Goal: Information Seeking & Learning: Compare options

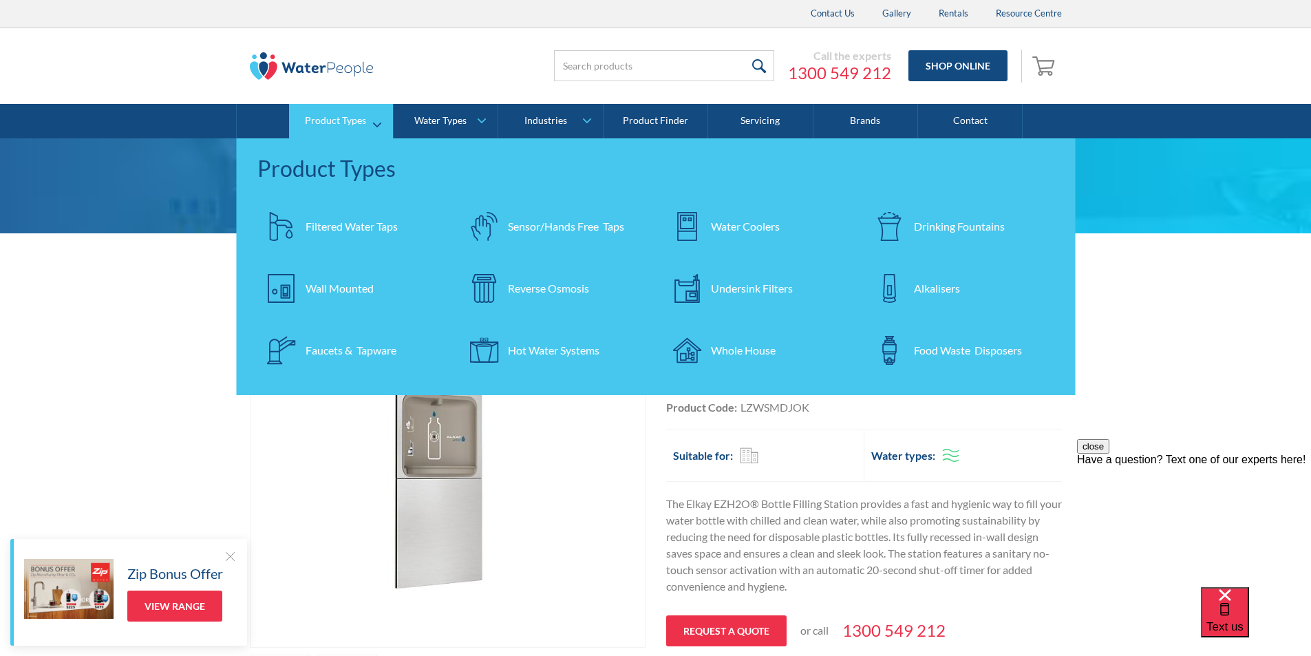
click at [356, 220] on div "Filtered Water Taps" at bounding box center [352, 226] width 92 height 17
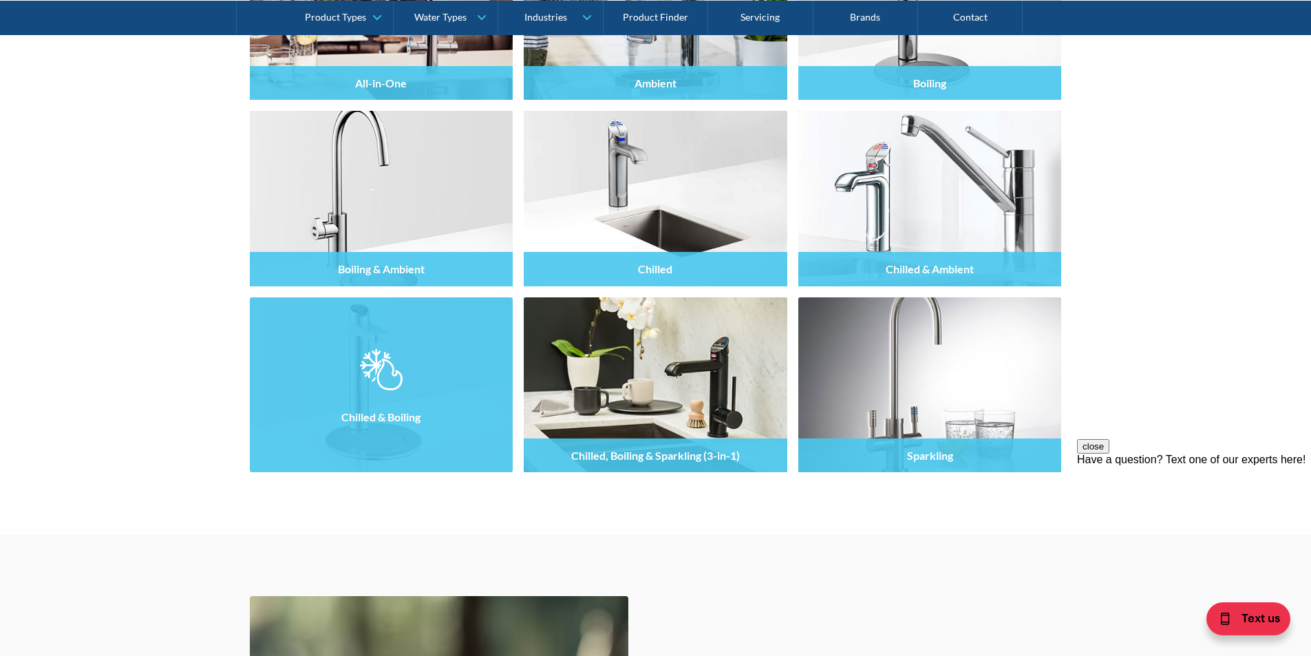
click at [394, 379] on img at bounding box center [381, 369] width 42 height 41
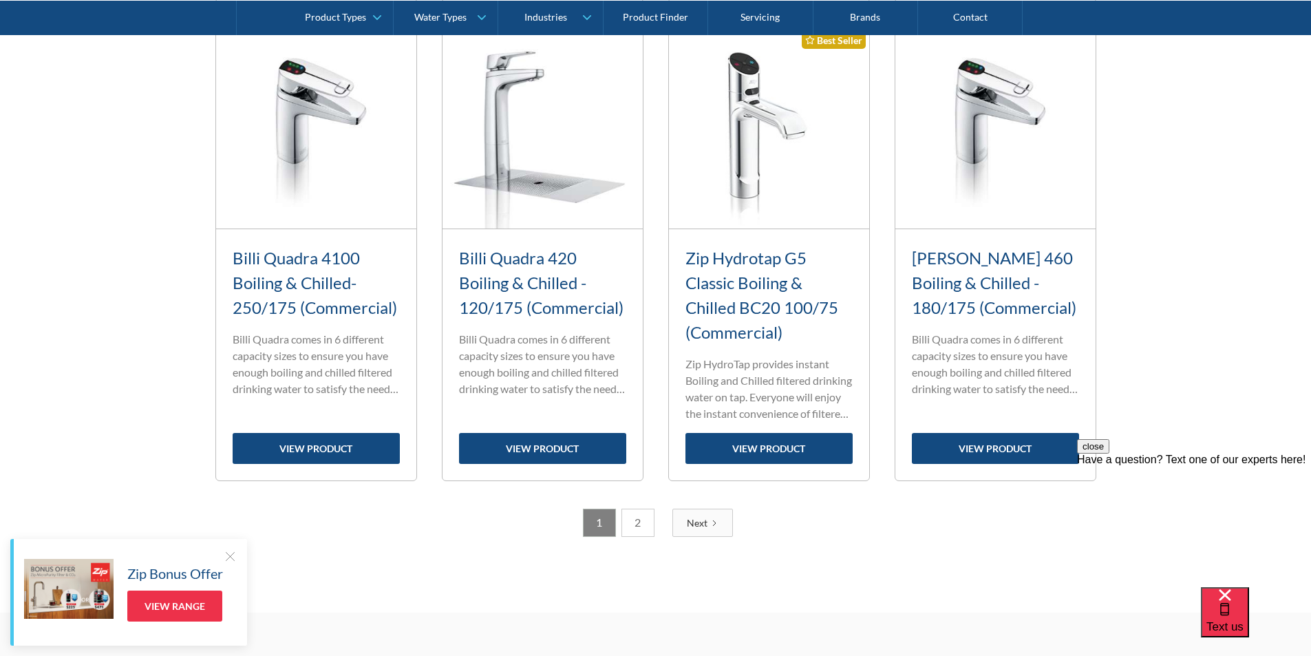
scroll to position [1720, 0]
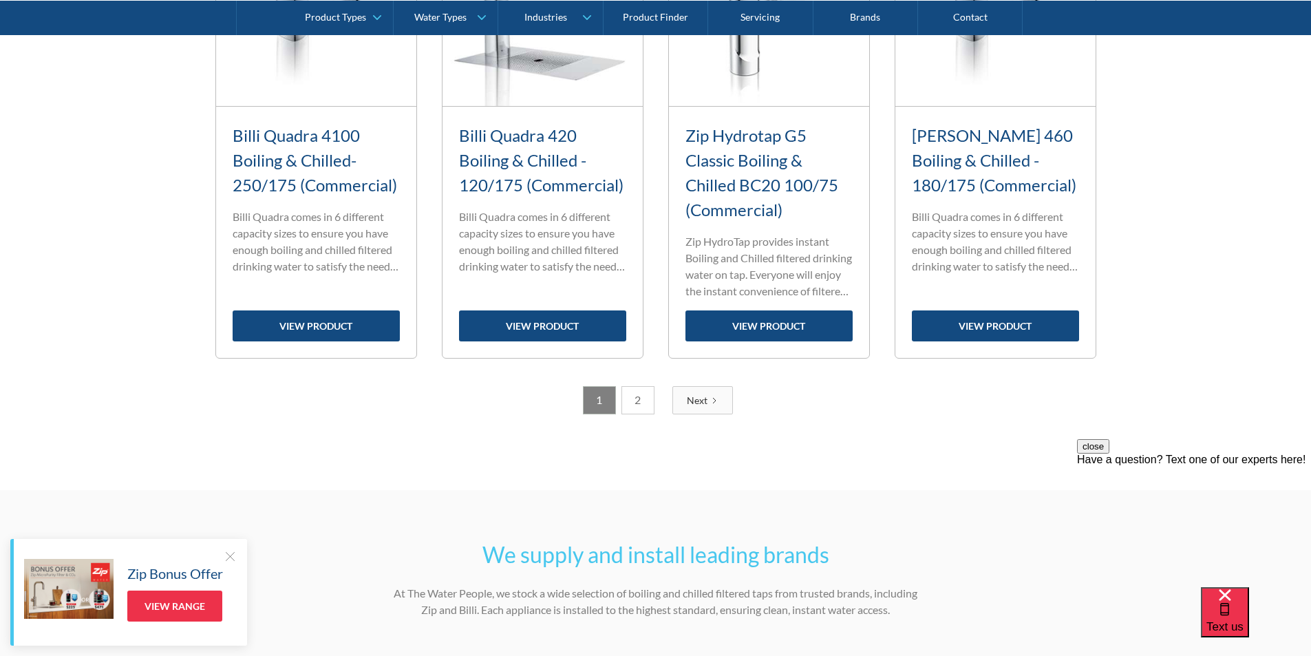
click at [642, 400] on link "2" at bounding box center [637, 400] width 33 height 28
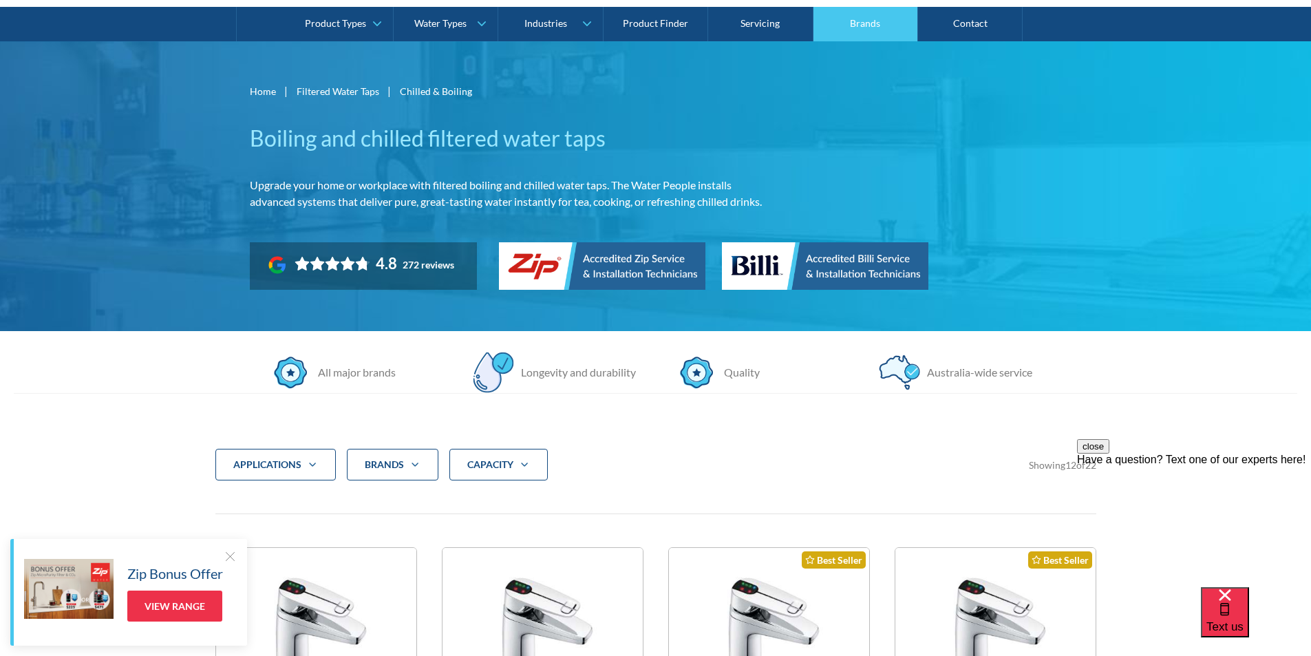
scroll to position [0, 0]
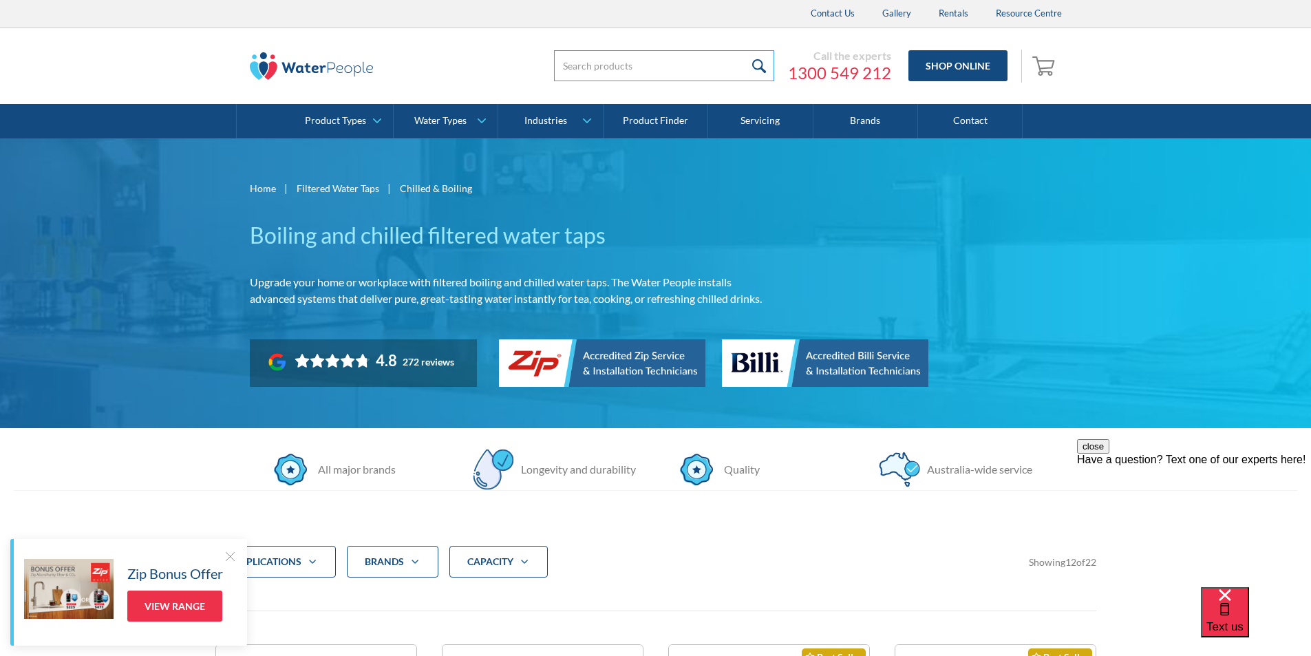
click at [581, 67] on input "search" at bounding box center [664, 65] width 220 height 31
type input "sahara 310"
click at [763, 61] on input "submit" at bounding box center [760, 65] width 30 height 31
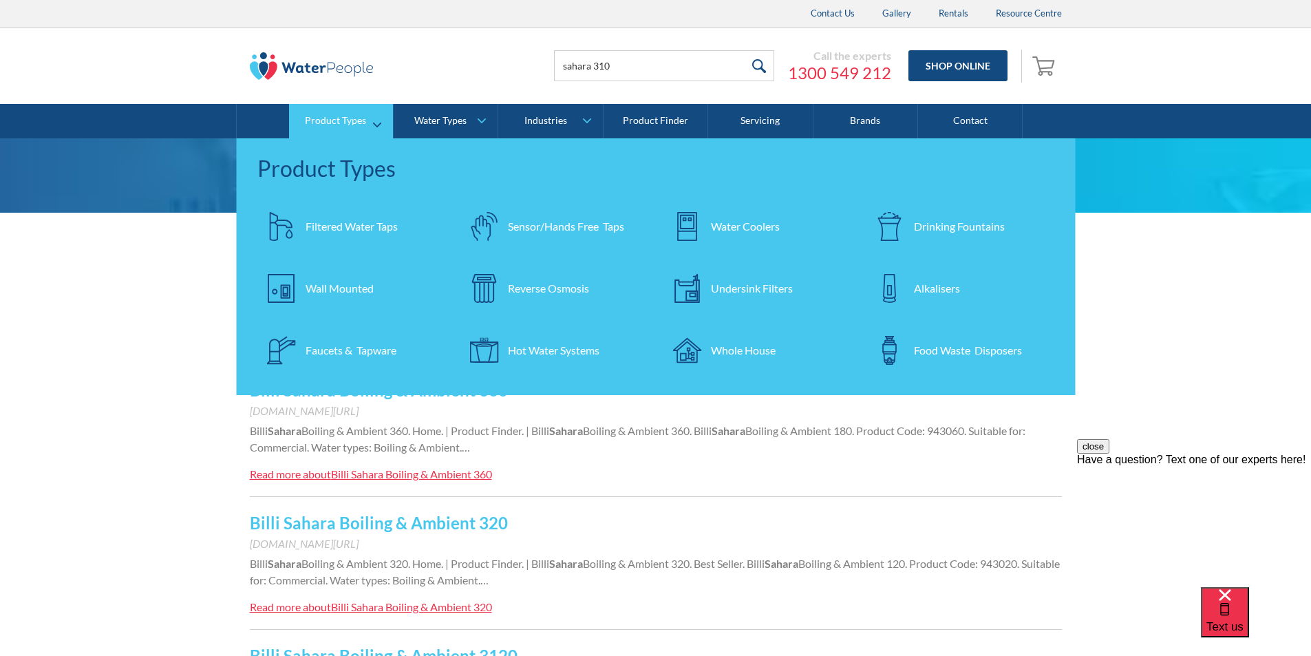
click at [350, 224] on div "Filtered Water Taps" at bounding box center [352, 226] width 92 height 17
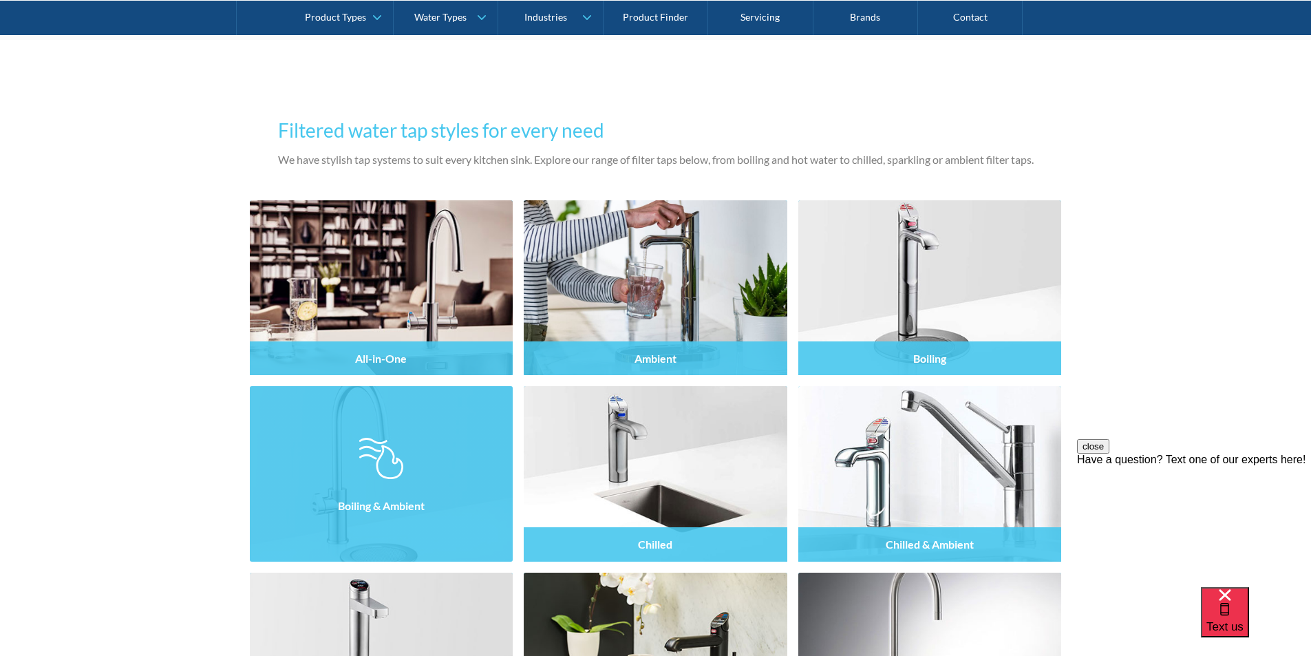
click at [398, 418] on img at bounding box center [382, 473] width 264 height 175
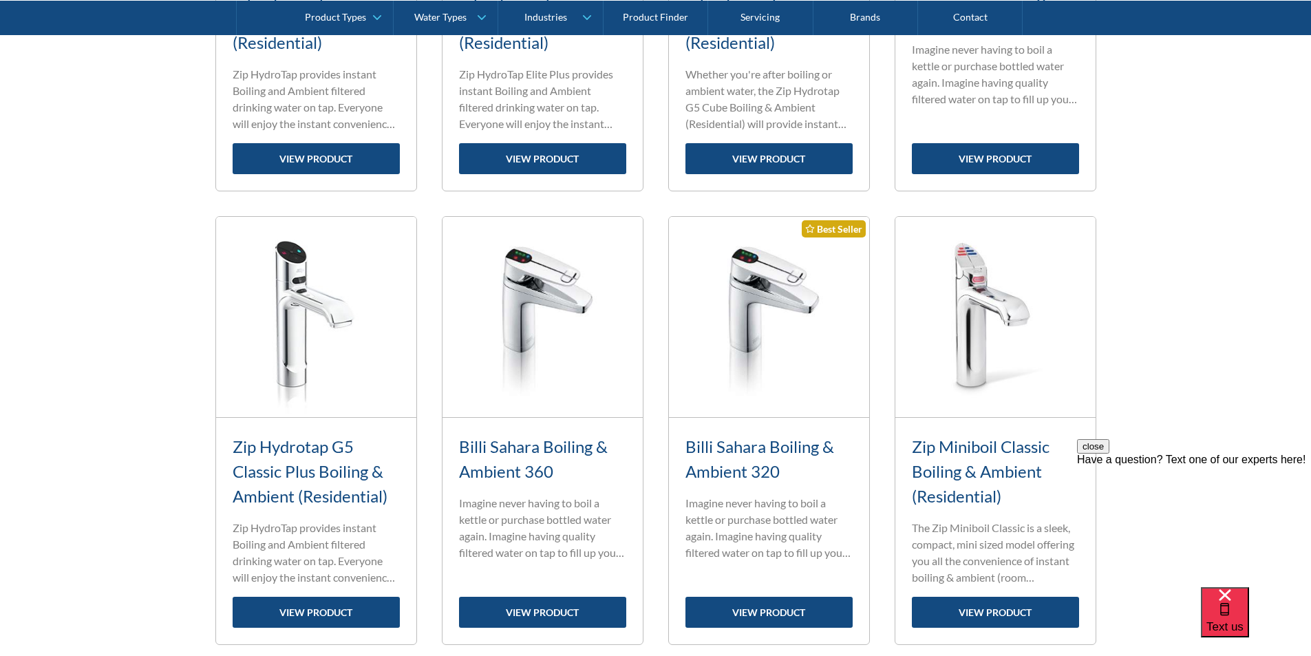
scroll to position [1720, 0]
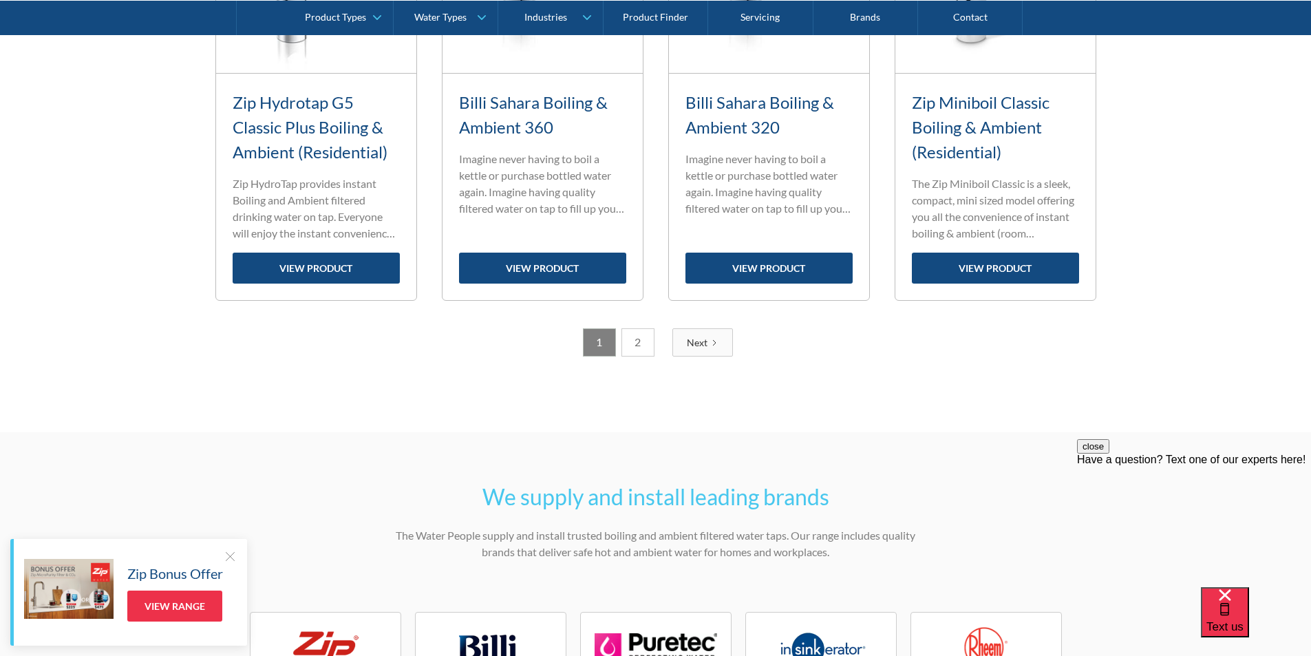
click at [636, 343] on link "2" at bounding box center [637, 342] width 33 height 28
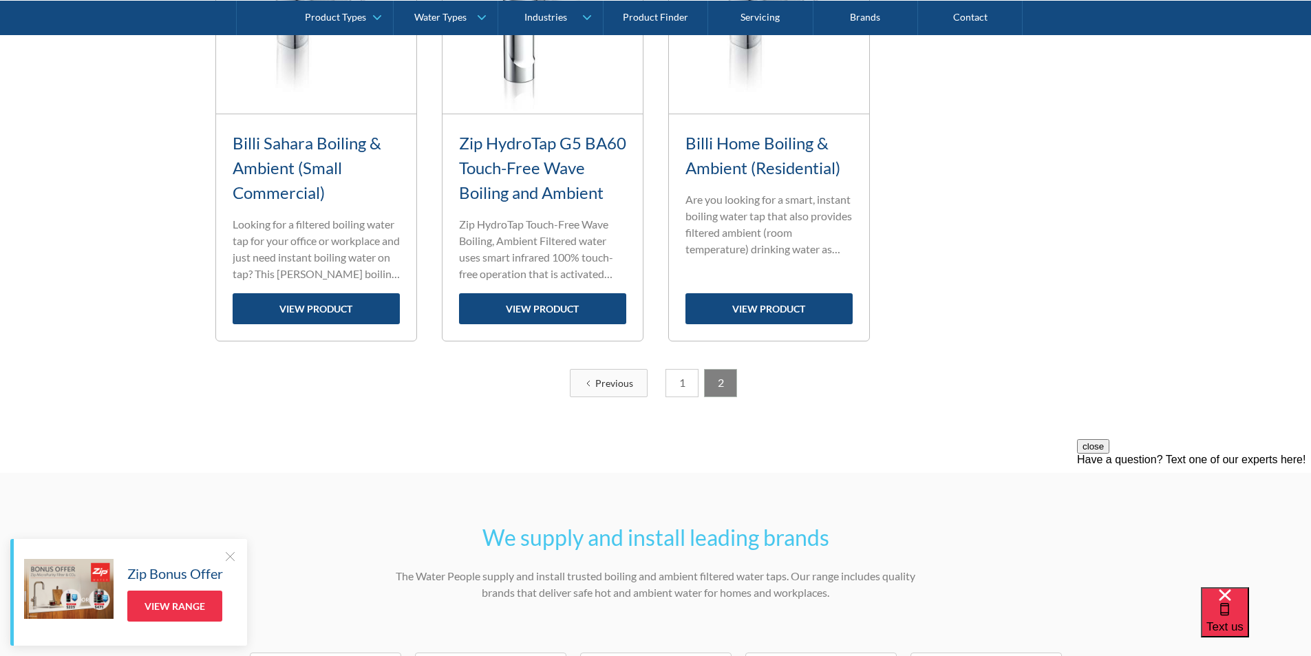
scroll to position [782, 0]
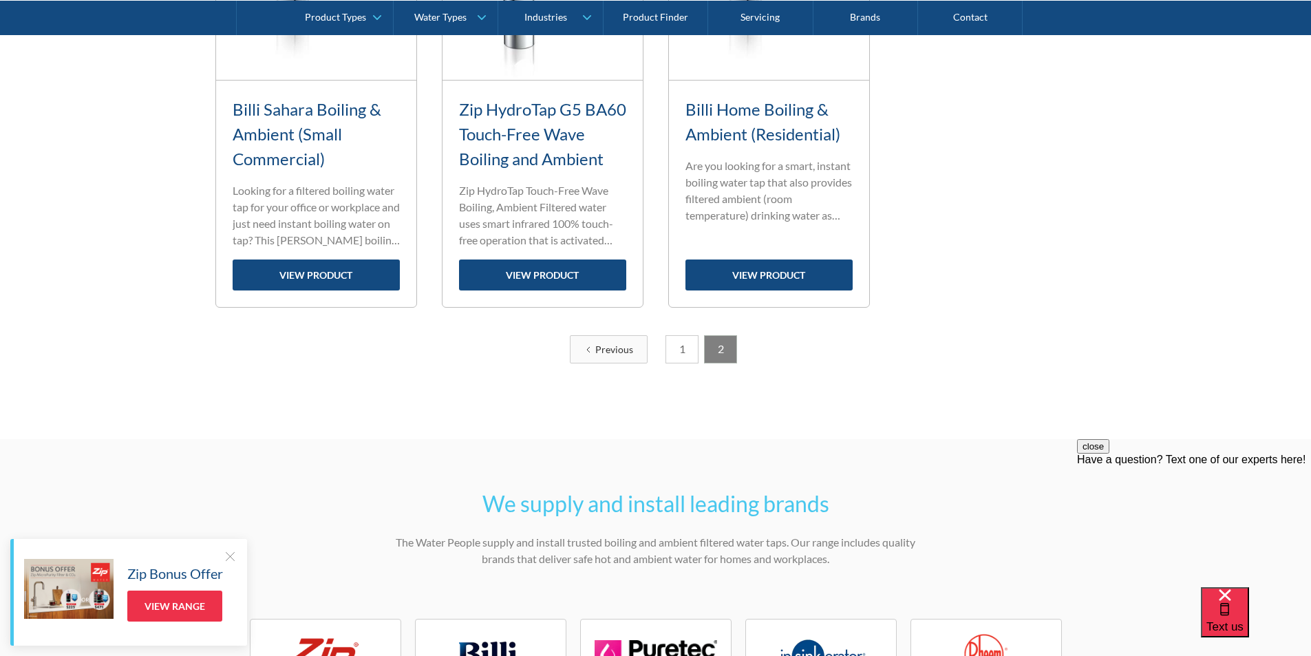
click at [682, 352] on link "1" at bounding box center [681, 349] width 33 height 28
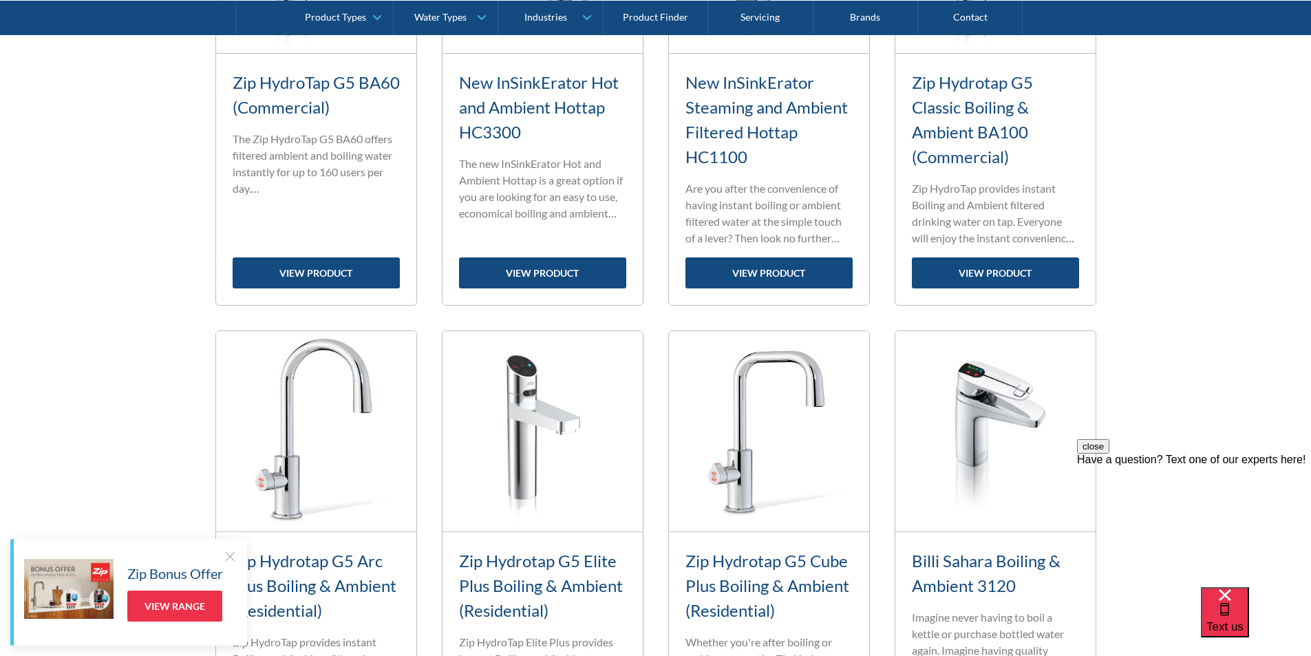
scroll to position [919, 0]
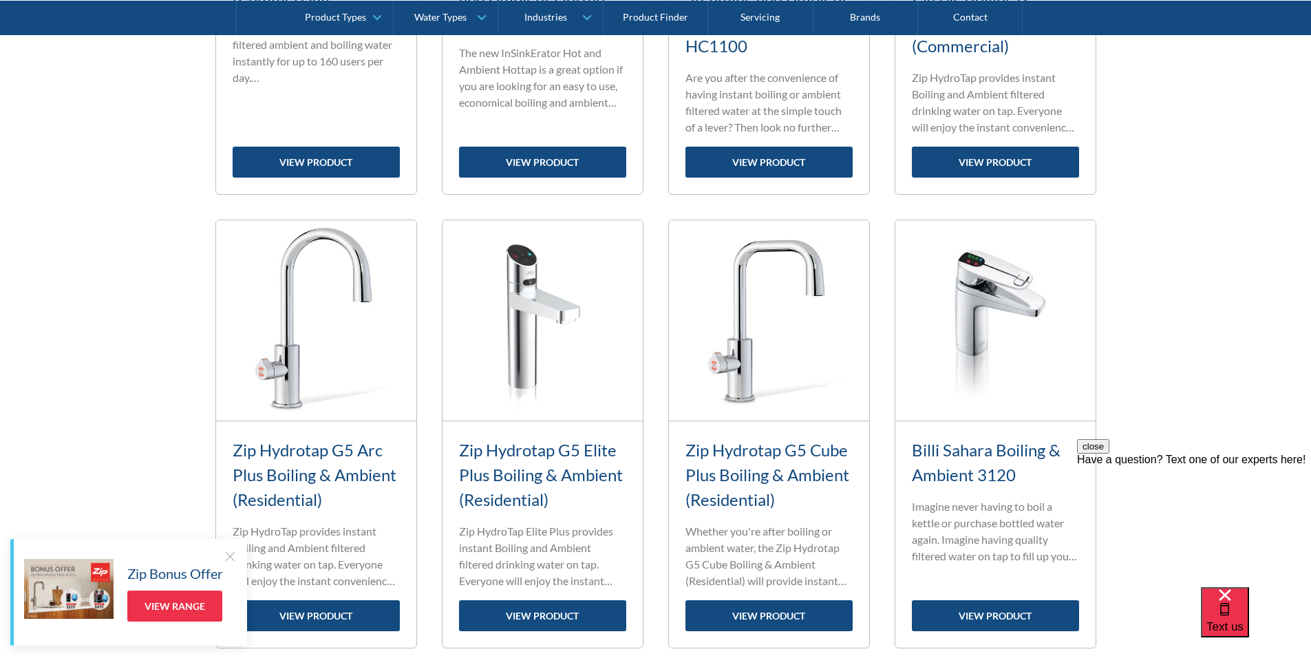
click at [978, 448] on link "Billi Sahara Boiling & Ambient 3120" at bounding box center [986, 462] width 149 height 45
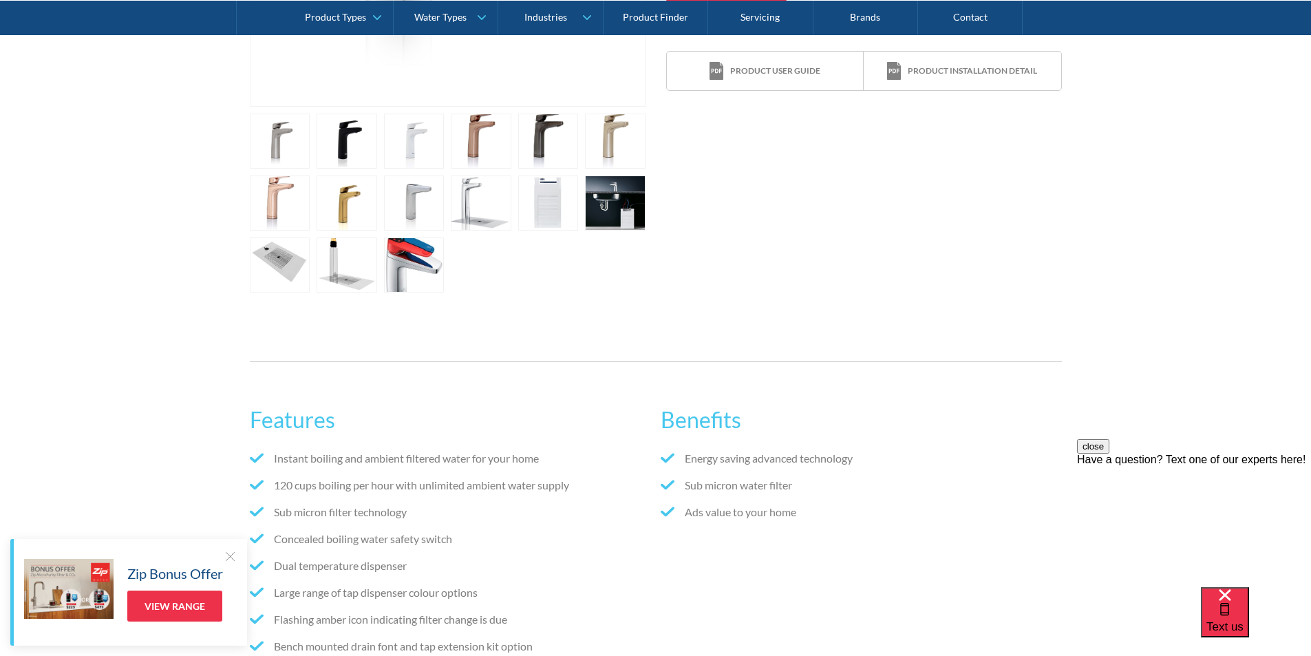
scroll to position [619, 0]
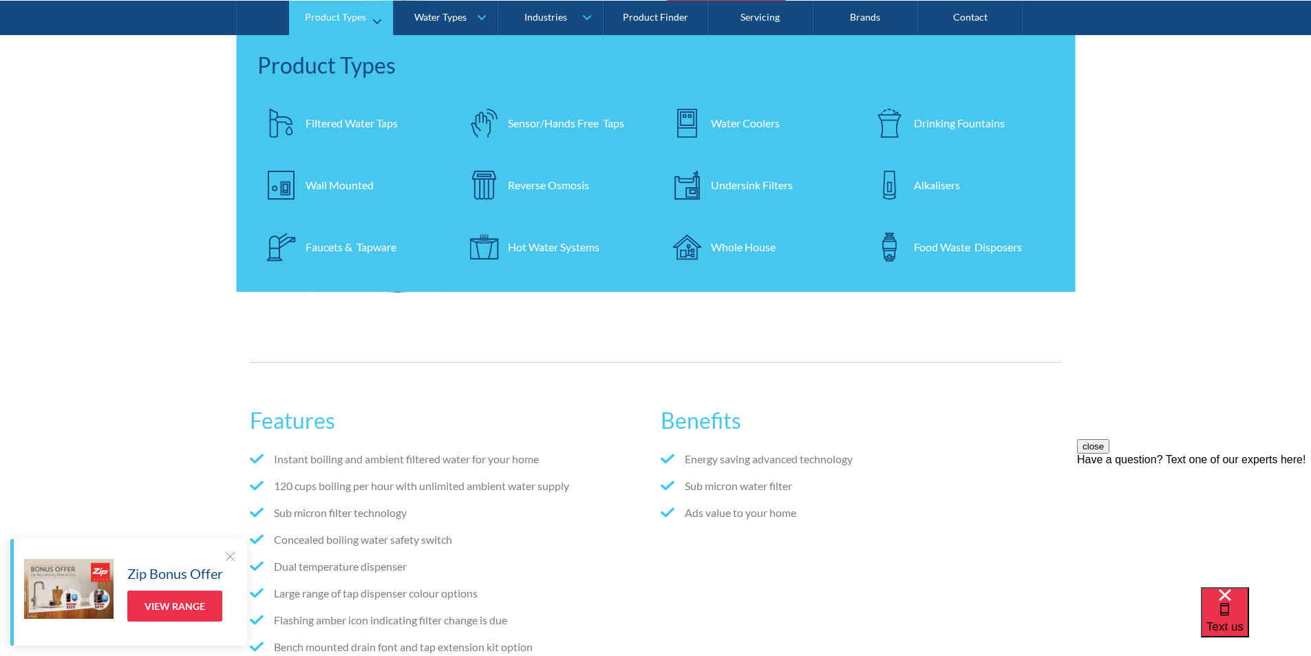
click at [349, 117] on div "Filtered Water Taps" at bounding box center [352, 122] width 92 height 17
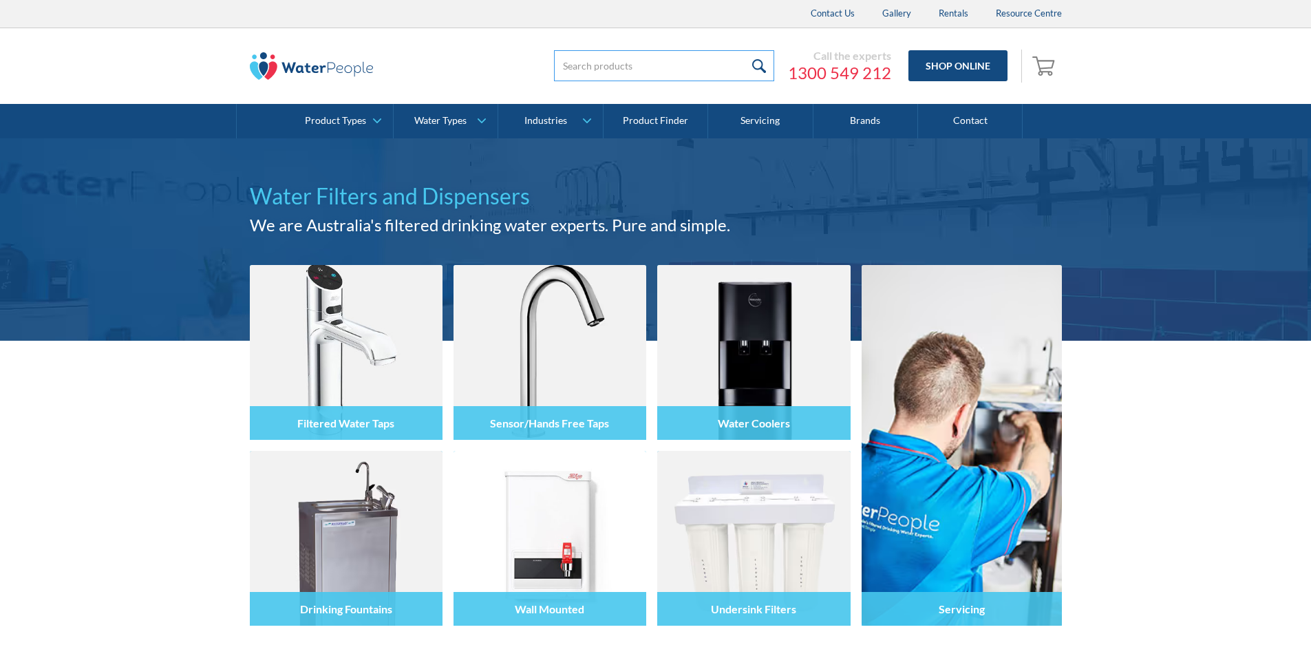
click at [584, 70] on input "search" at bounding box center [664, 65] width 220 height 31
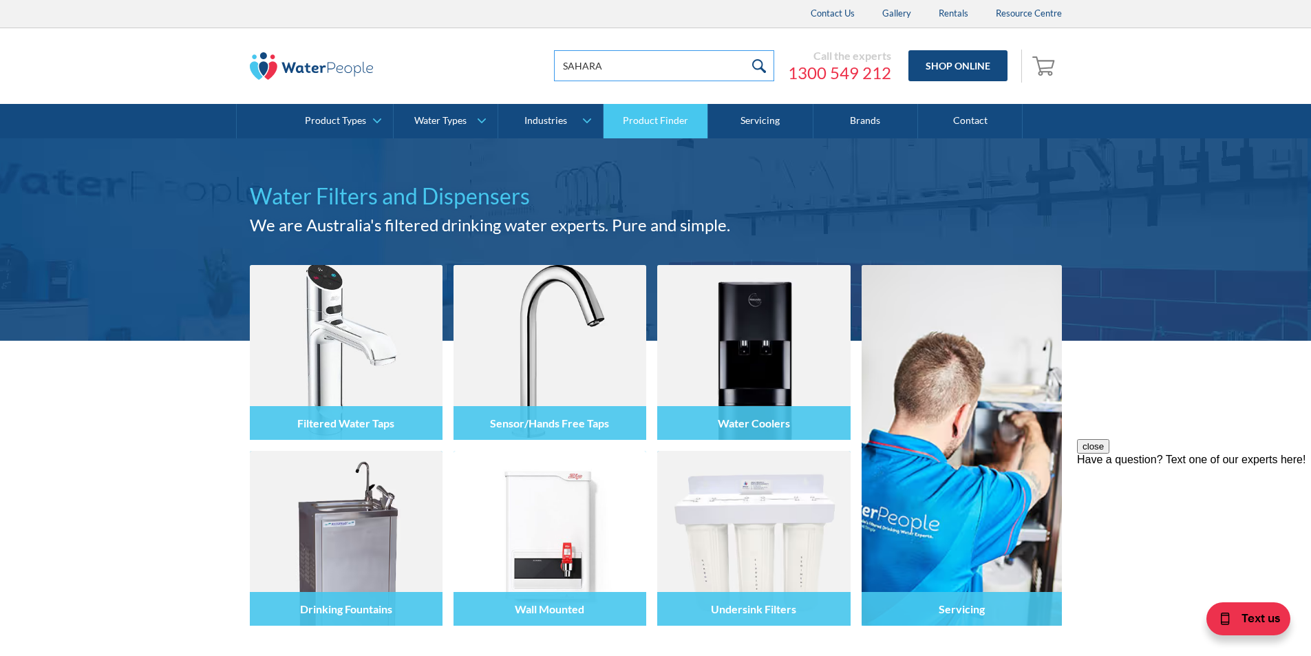
type input "sahara 310"
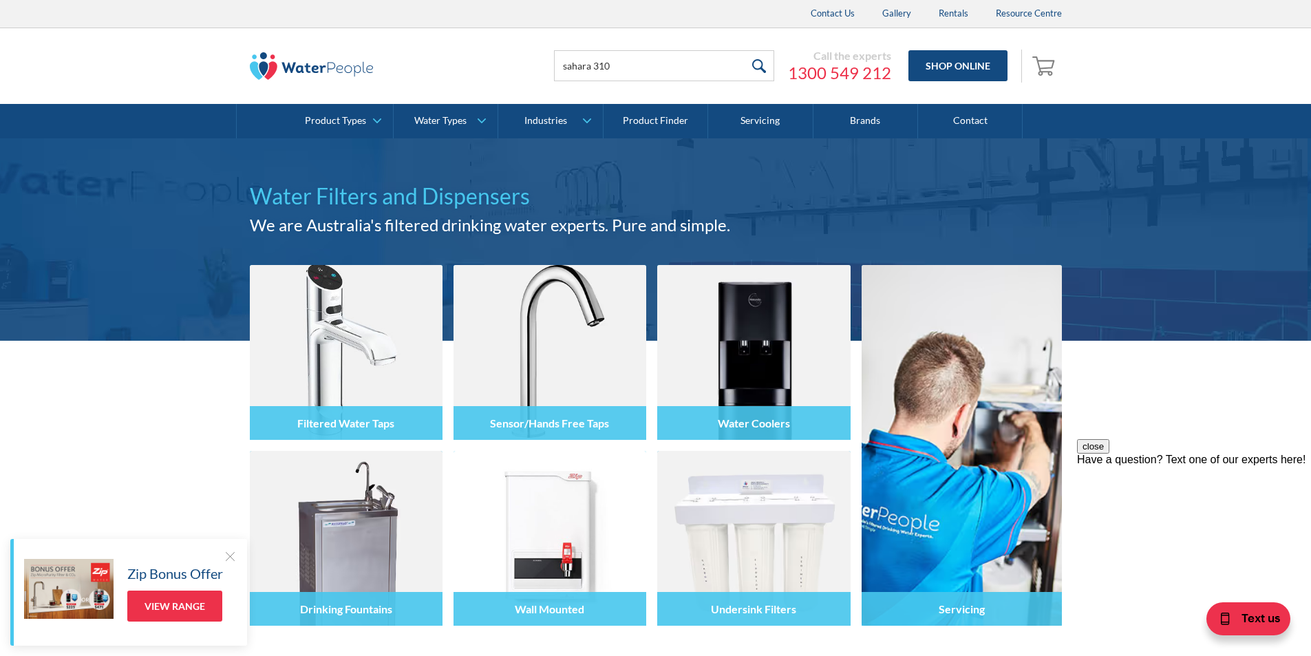
click at [763, 63] on input "submit" at bounding box center [760, 65] width 30 height 31
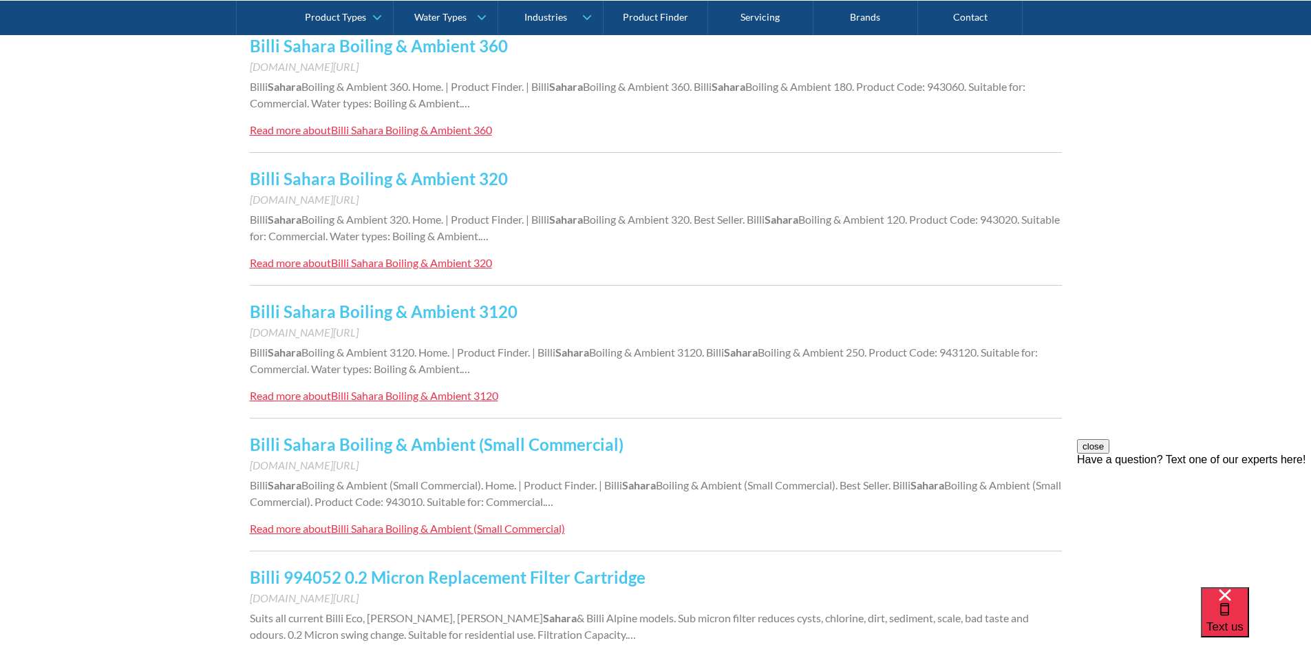
scroll to position [275, 0]
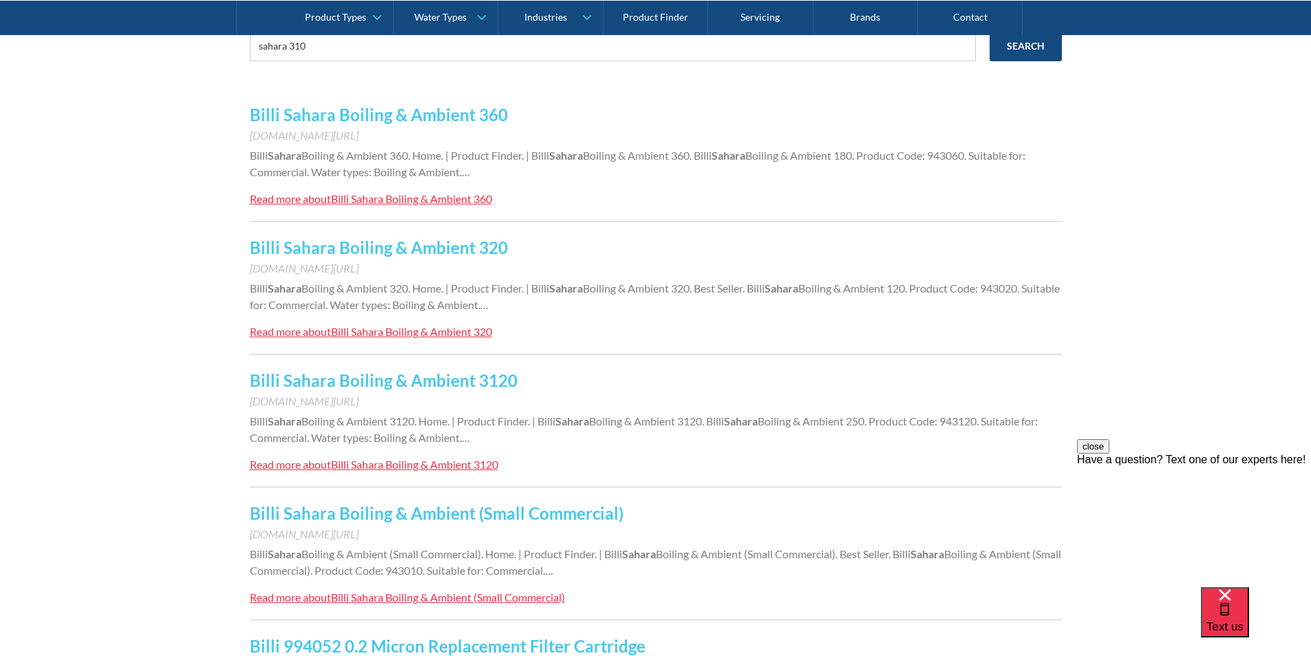
click at [384, 373] on link "Billi Sahara Boiling & Ambient 3120" at bounding box center [384, 380] width 268 height 20
click at [420, 248] on link "Billi Sahara Boiling & Ambient 320" at bounding box center [379, 247] width 258 height 20
click at [371, 379] on link "Billi Sahara Boiling & Ambient 3120" at bounding box center [384, 380] width 268 height 20
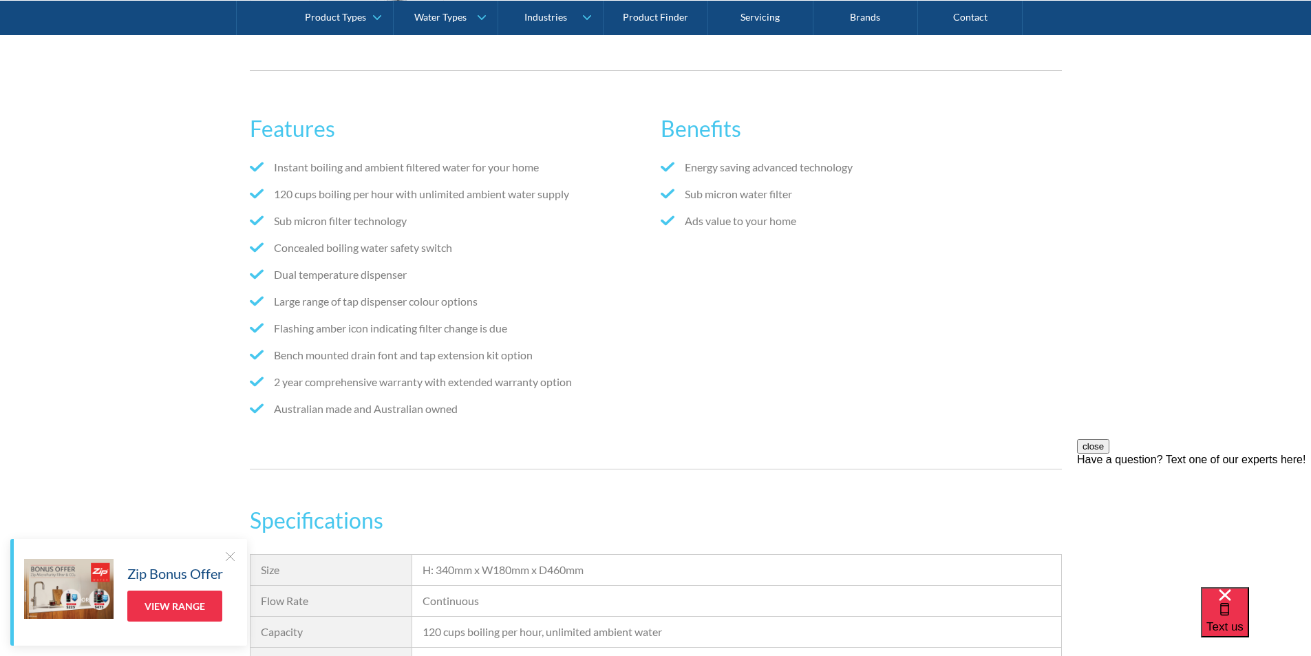
scroll to position [895, 0]
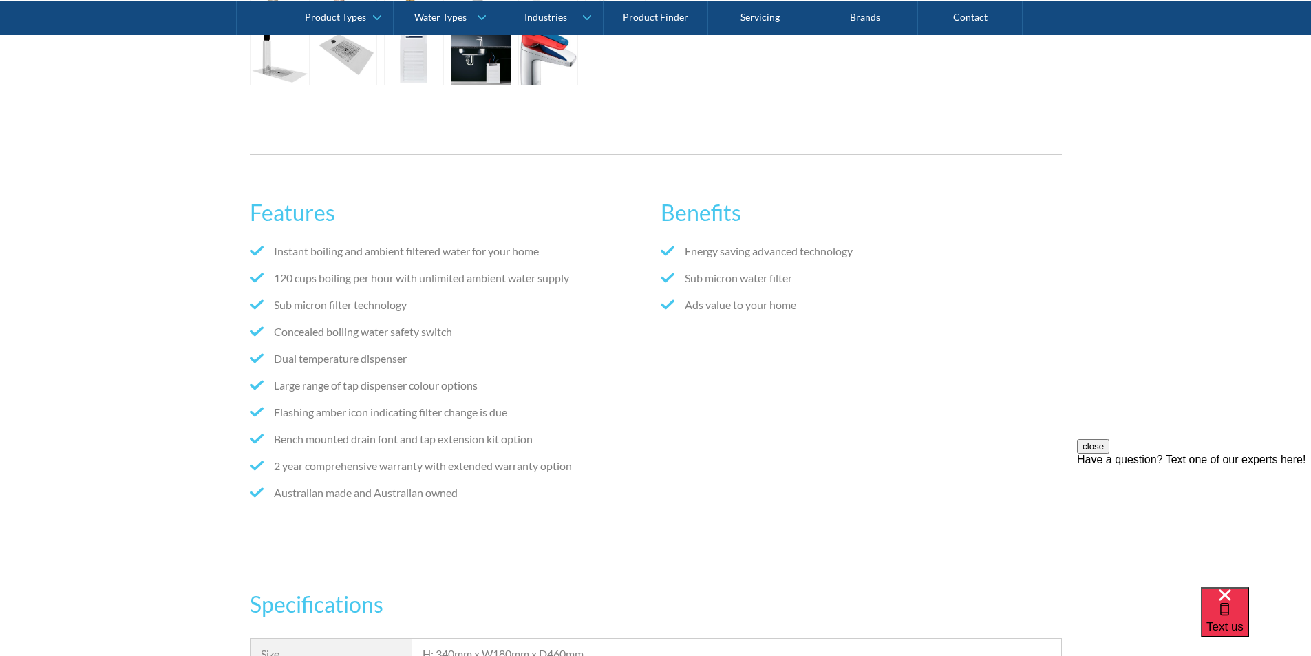
scroll to position [619, 0]
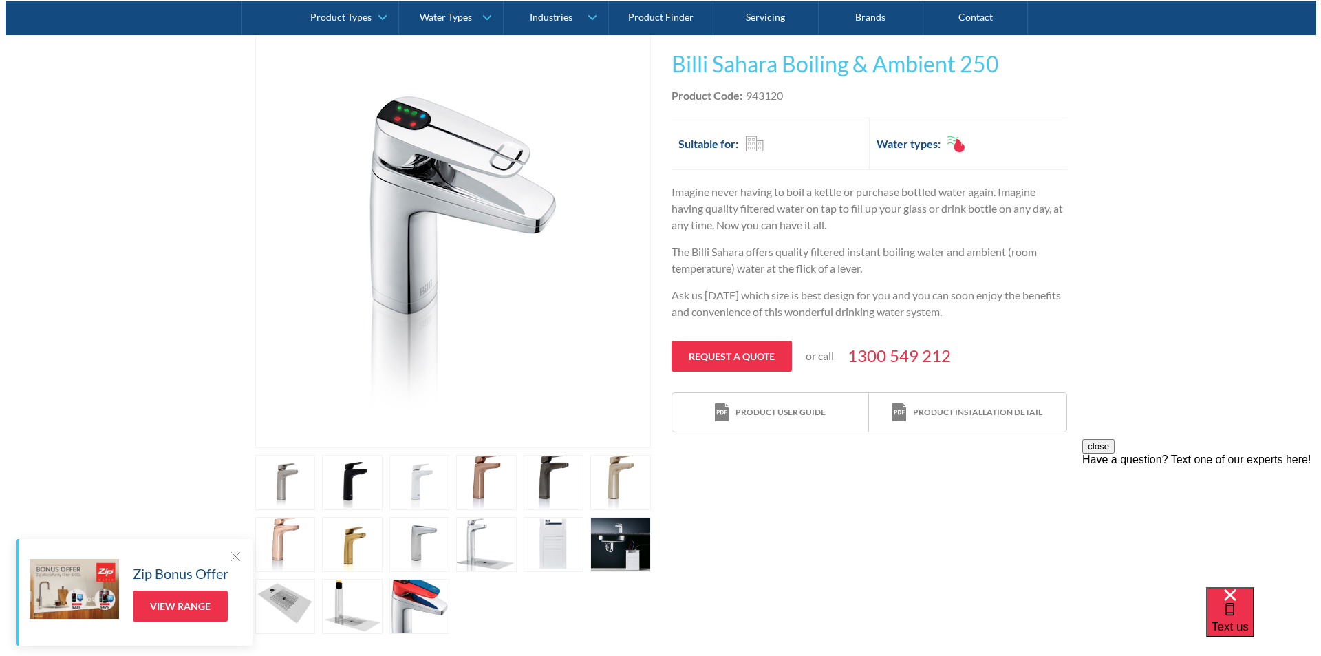
scroll to position [413, 0]
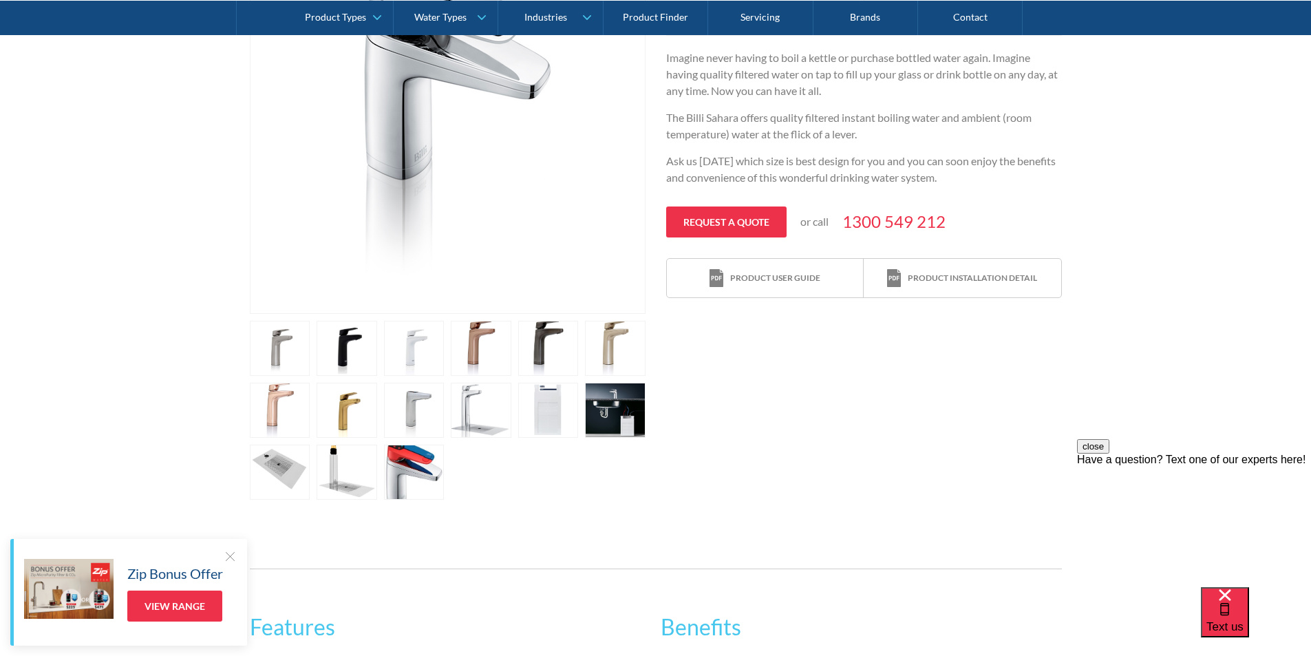
click at [418, 348] on link "open lightbox" at bounding box center [414, 348] width 61 height 55
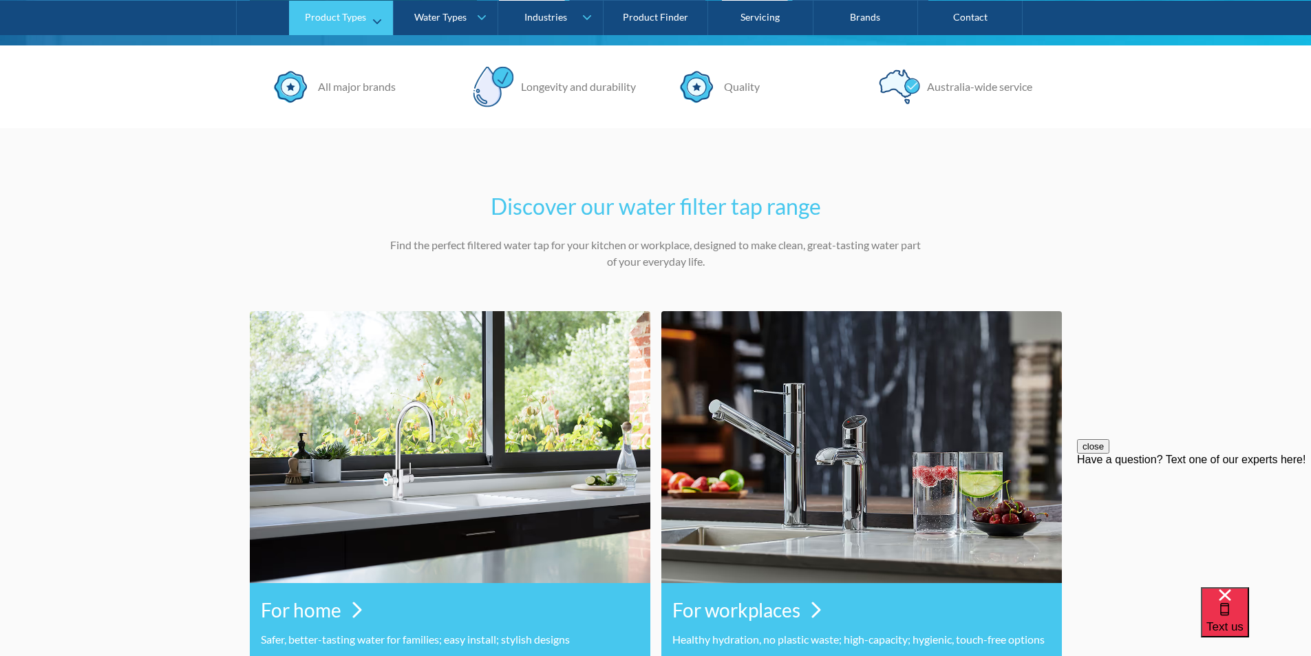
scroll to position [413, 0]
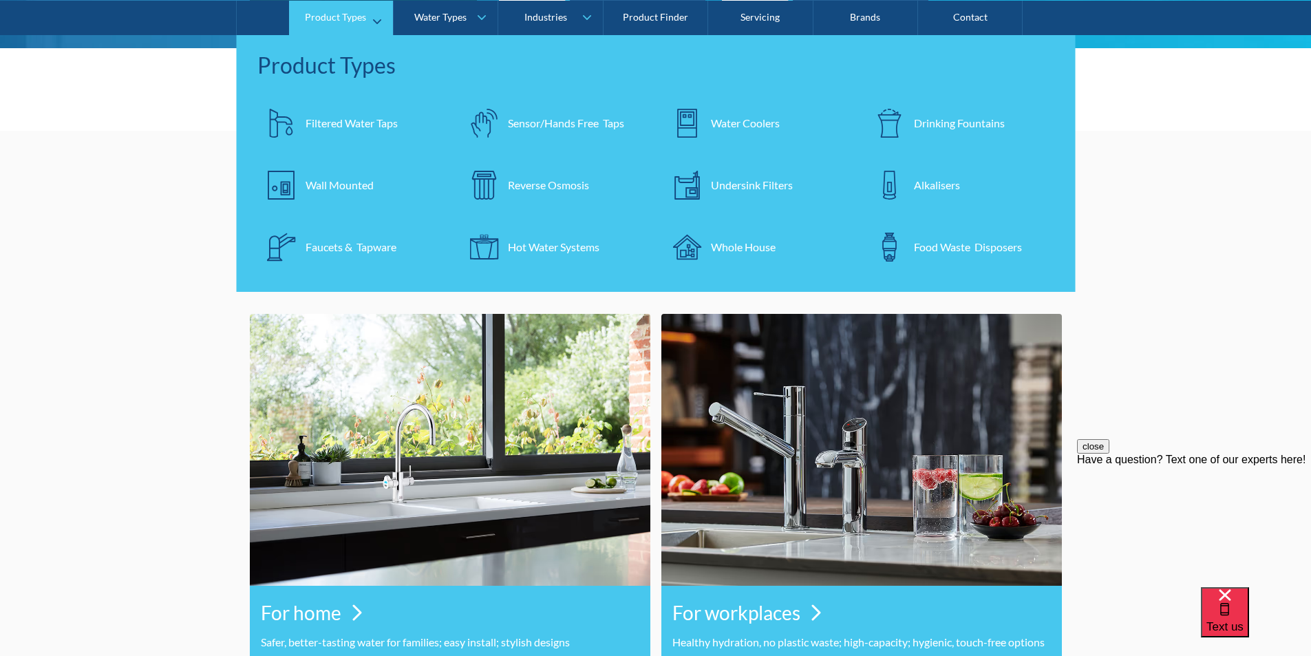
click at [353, 120] on div "Filtered Water Taps" at bounding box center [352, 122] width 92 height 17
